Goal: Information Seeking & Learning: Understand process/instructions

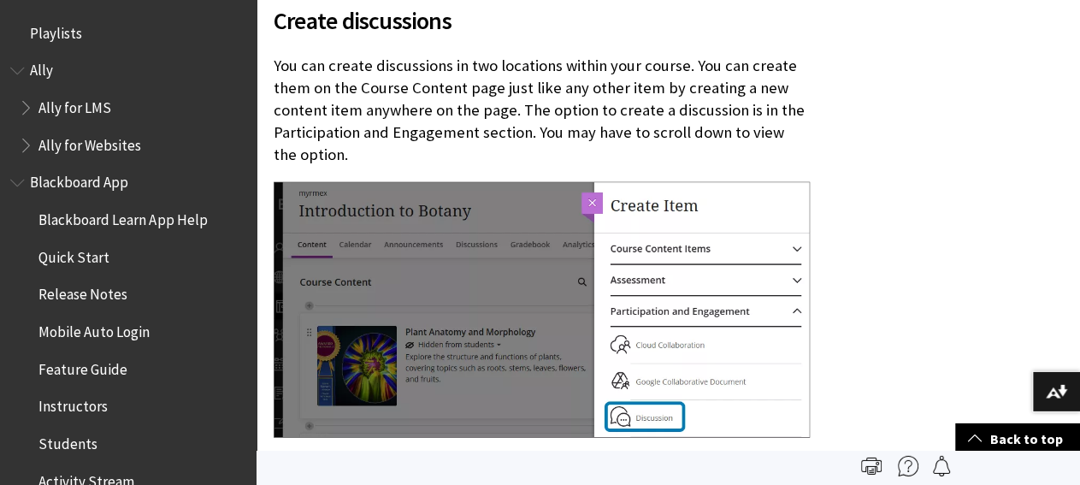
scroll to position [2827, 0]
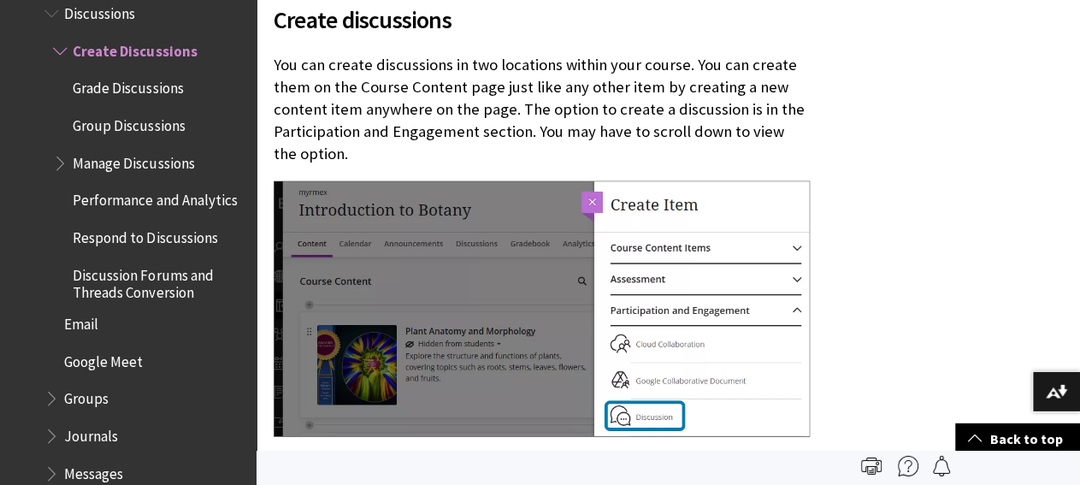
click at [357, 103] on p "You can create discussions in two locations within your course. You can create …" at bounding box center [542, 110] width 536 height 112
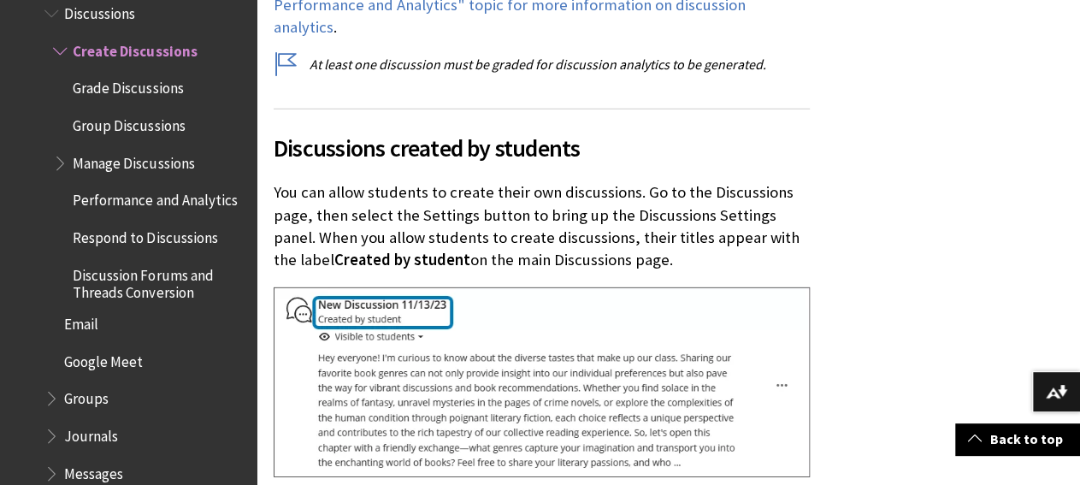
scroll to position [9009, 0]
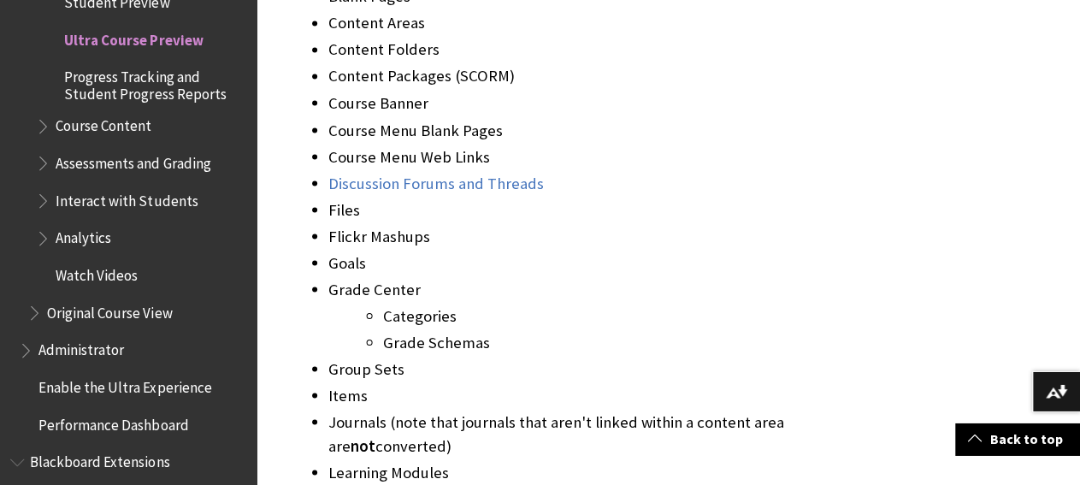
scroll to position [4789, 0]
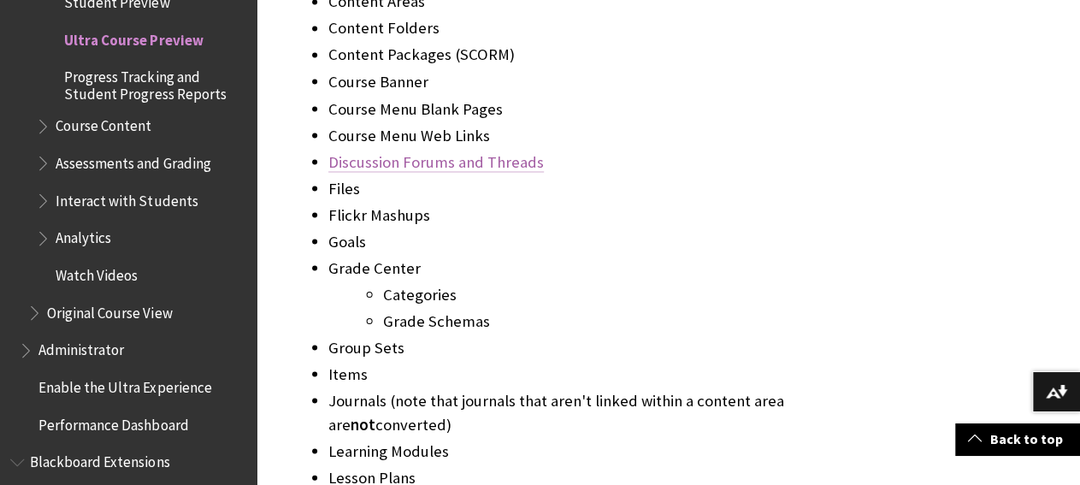
click at [510, 162] on link "Discussion Forums and Threads" at bounding box center [435, 162] width 215 height 21
